Goal: Understand process/instructions

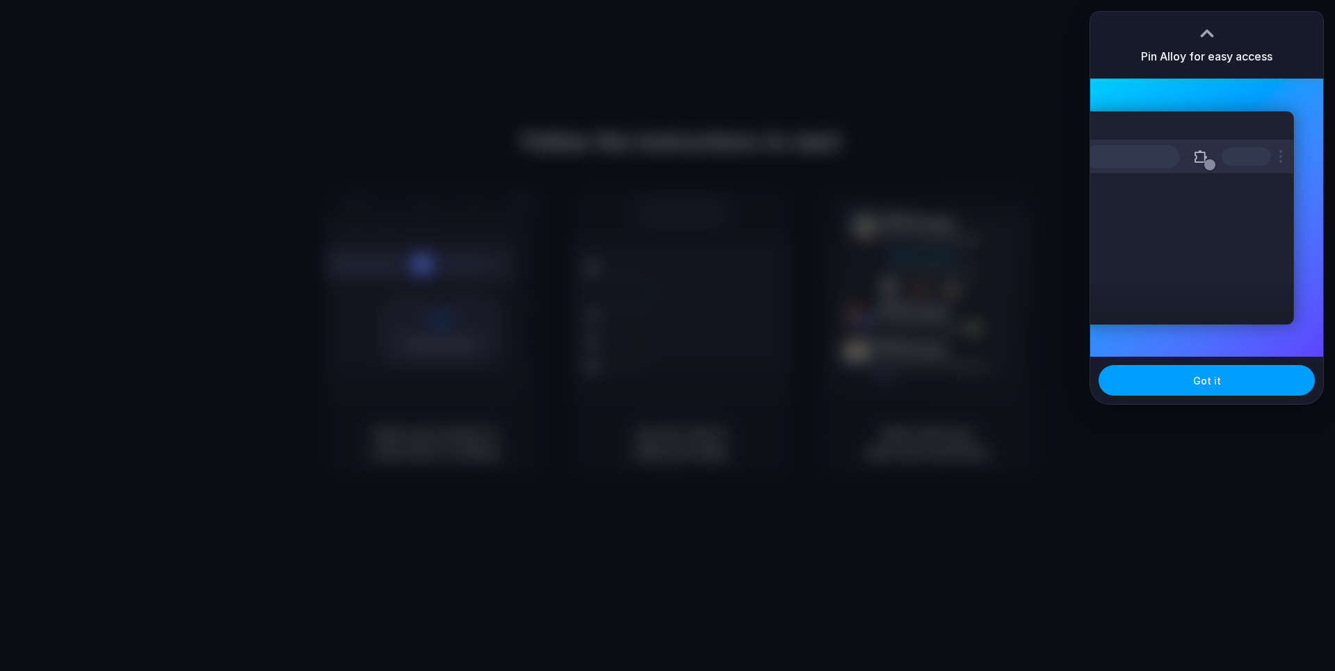
click at [1210, 384] on span "Got it" at bounding box center [1208, 381] width 28 height 15
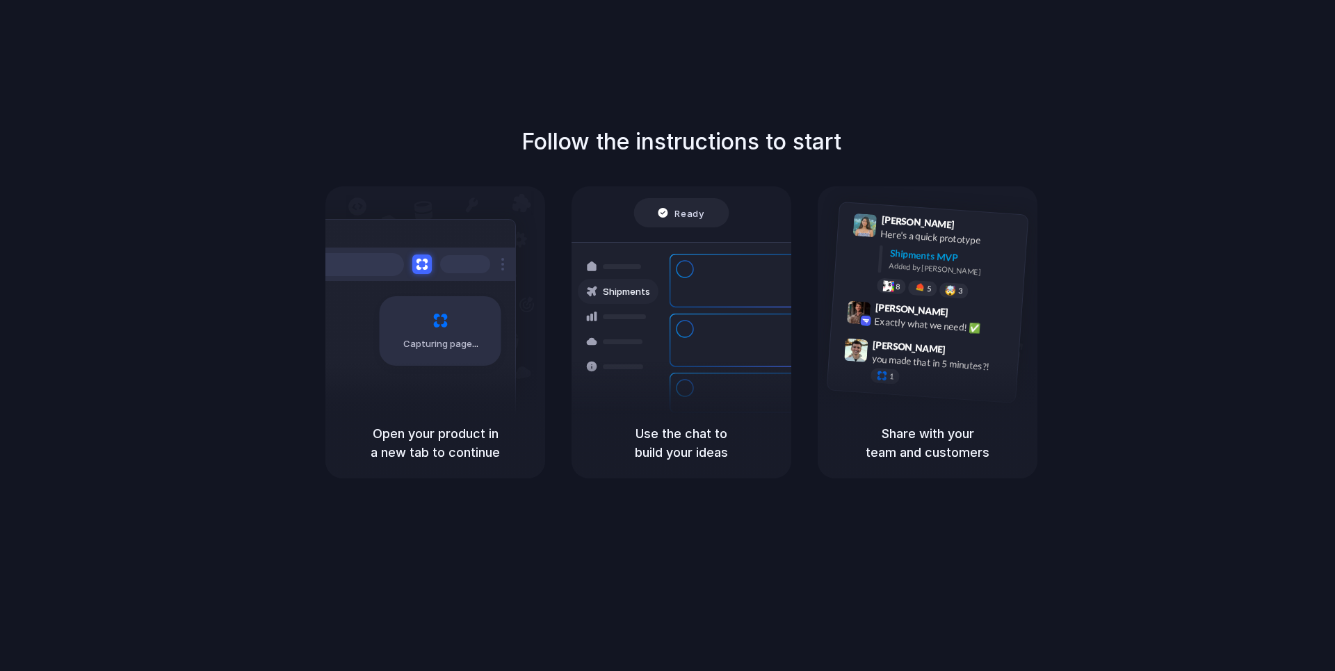
drag, startPoint x: 707, startPoint y: 137, endPoint x: 697, endPoint y: 151, distance: 17.4
click at [709, 138] on h1 "Follow the instructions to start" at bounding box center [682, 141] width 320 height 33
click at [467, 300] on div "Capturing page" at bounding box center [441, 331] width 122 height 70
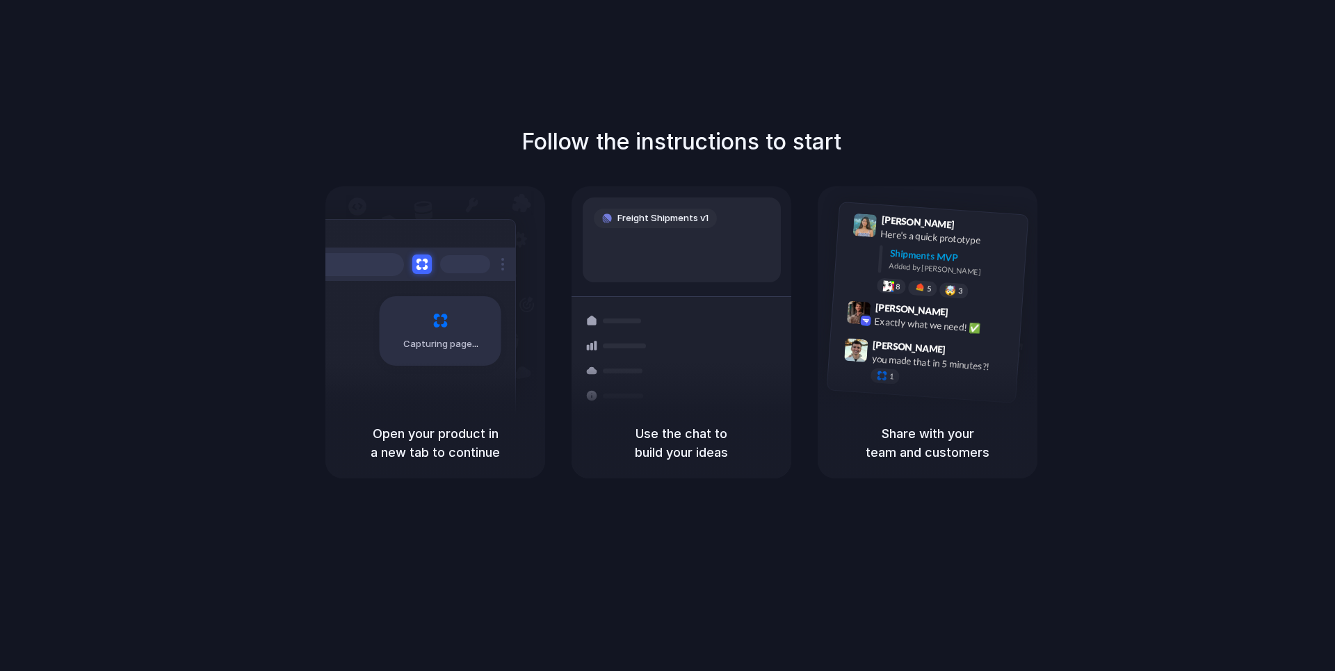
click at [780, 321] on div "Container from [GEOGRAPHIC_DATA] 40ft • ETA [DATE] • In transit" at bounding box center [764, 342] width 188 height 54
